Goal: Information Seeking & Learning: Learn about a topic

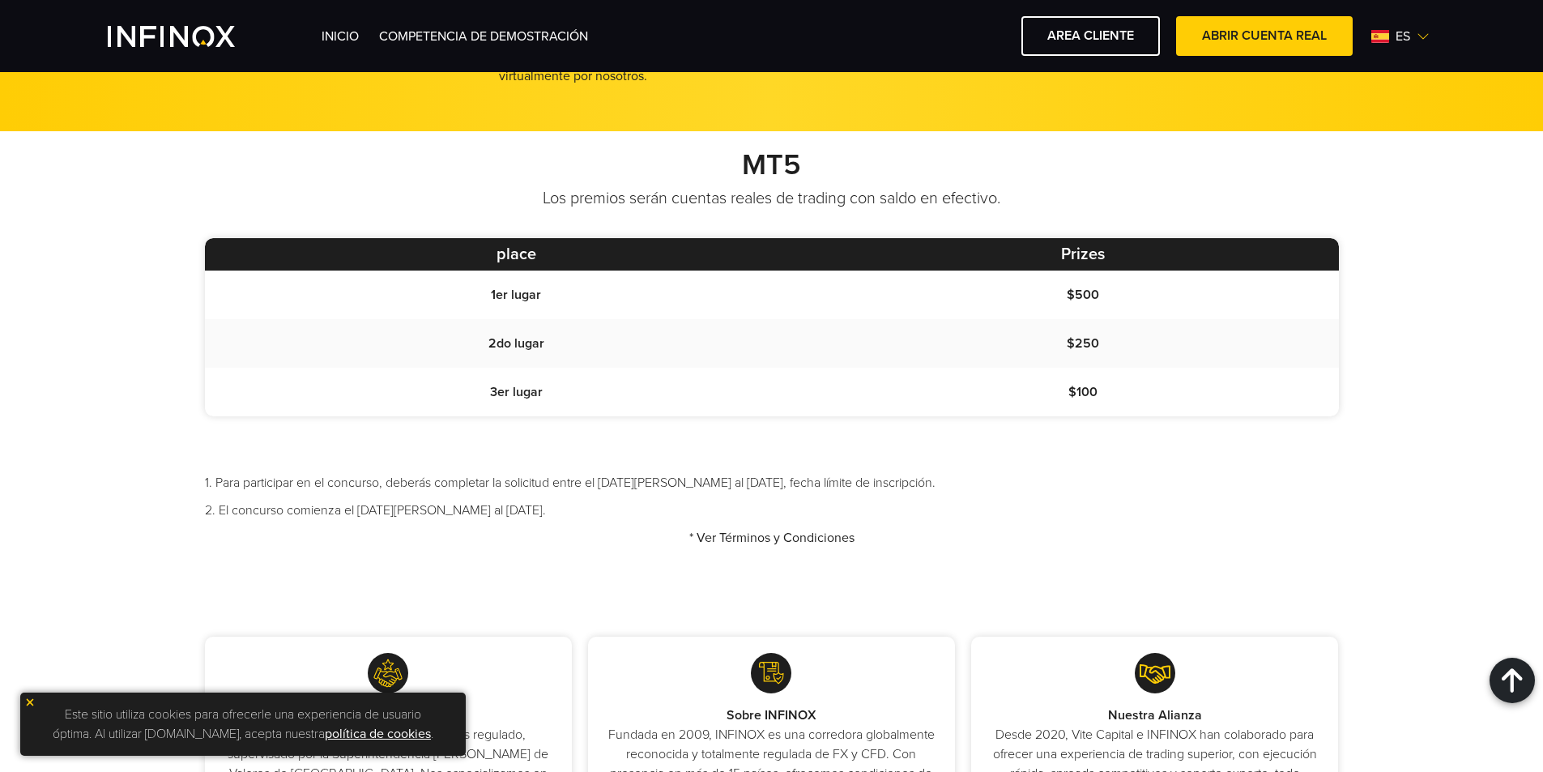
scroll to position [1296, 0]
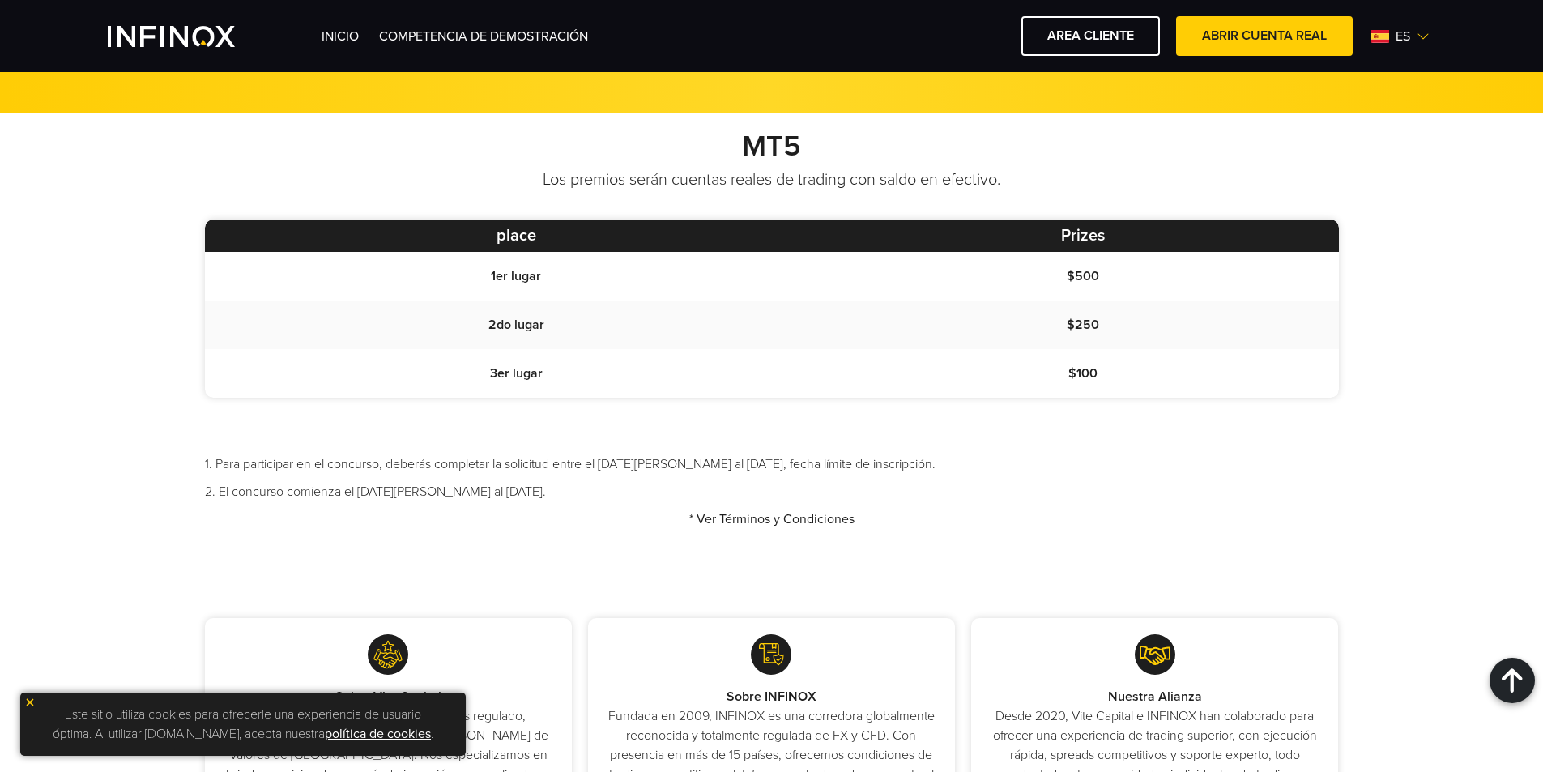
click at [669, 252] on td "1er lugar" at bounding box center [517, 276] width 624 height 49
click at [701, 252] on td "1er lugar" at bounding box center [517, 276] width 624 height 49
click at [718, 168] on p "Los premios serán cuentas reales de trading con saldo en efectivo." at bounding box center [772, 179] width 1134 height 23
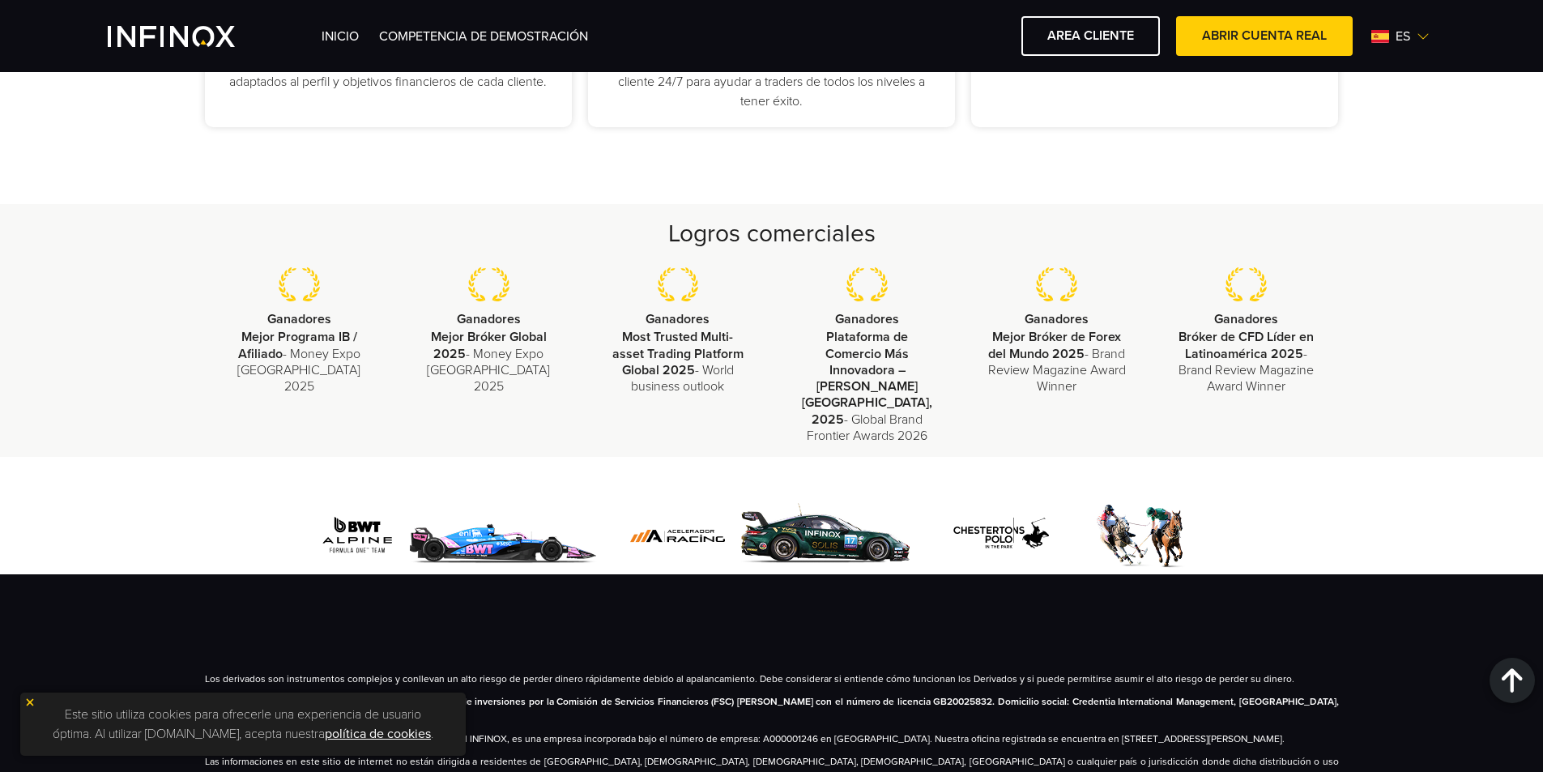
scroll to position [2011, 0]
